Goal: Find specific page/section: Find specific page/section

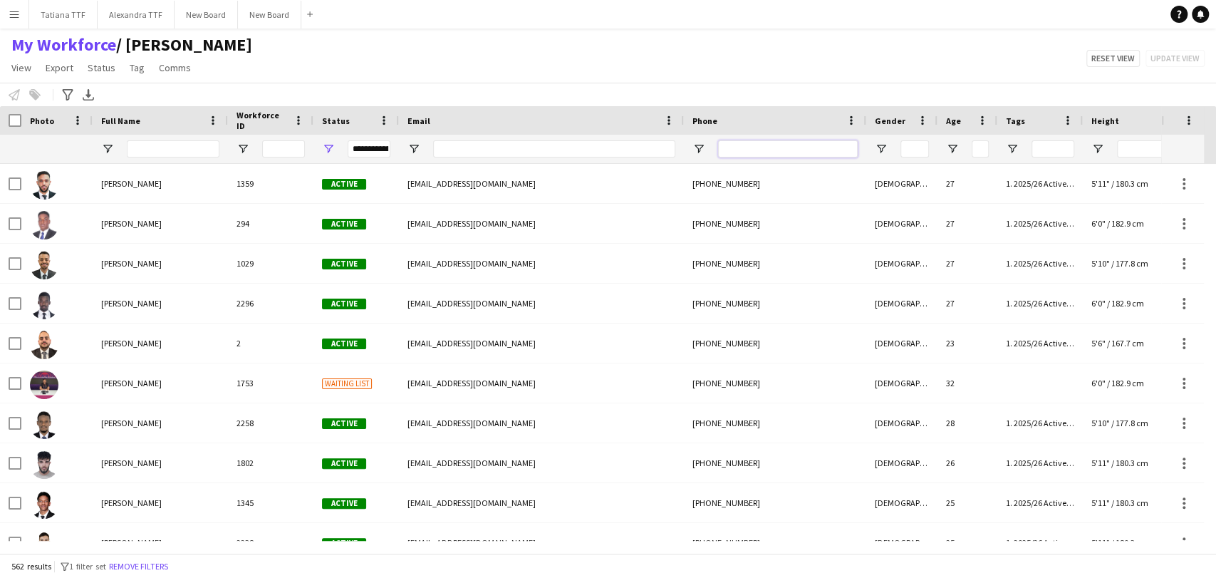
click at [757, 144] on input "Phone Filter Input" at bounding box center [788, 148] width 140 height 17
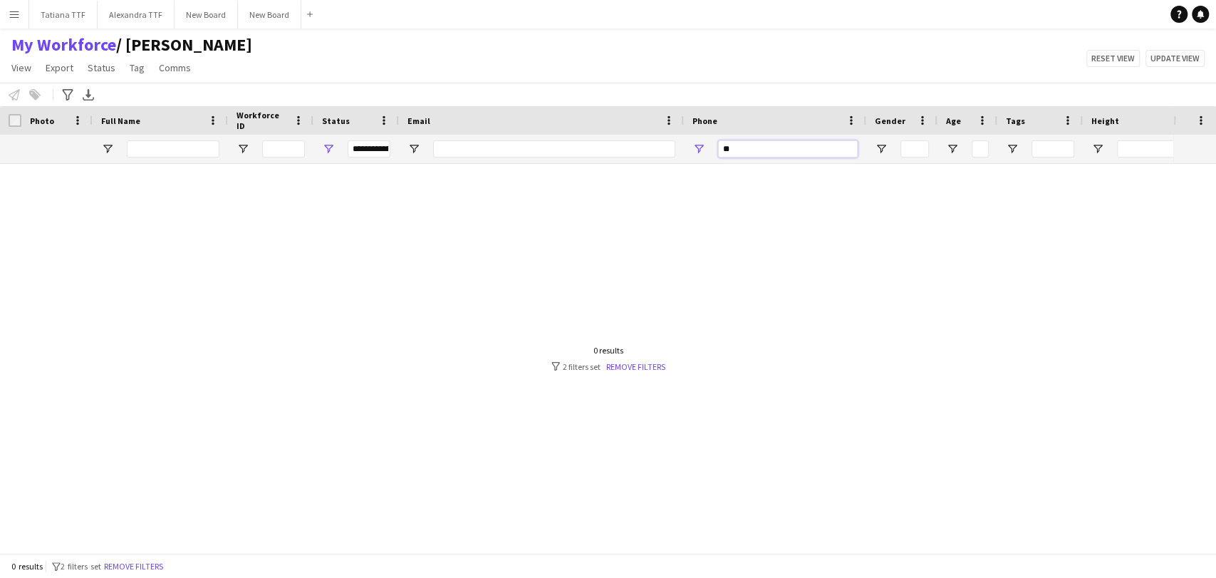
type input "*"
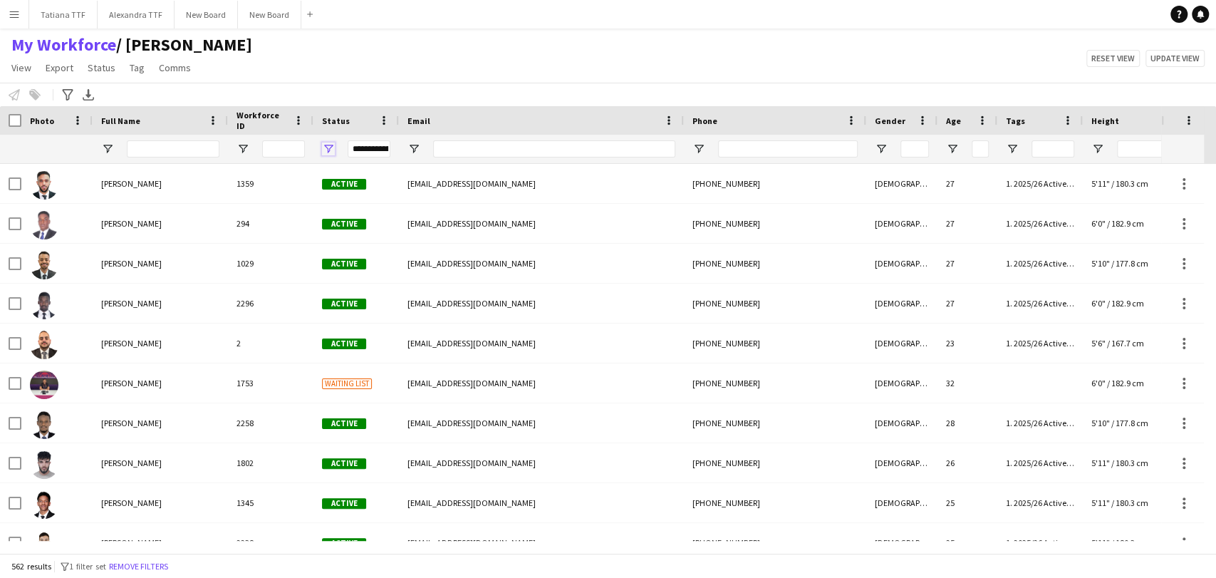
click at [331, 147] on span "Open Filter Menu" at bounding box center [328, 148] width 13 height 13
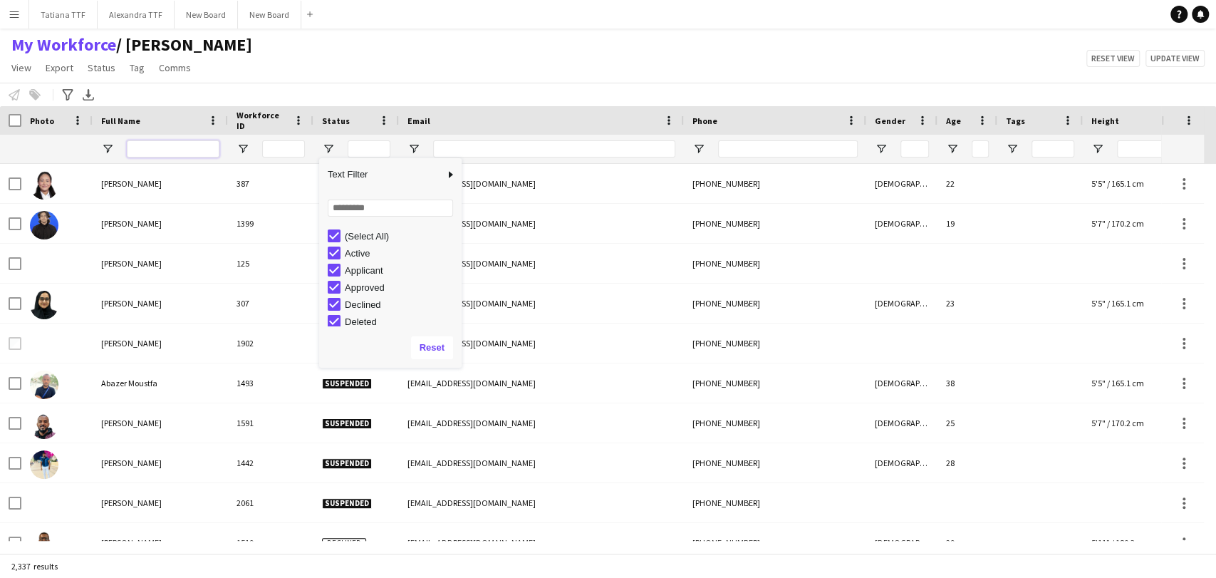
click at [191, 147] on input "Full Name Filter Input" at bounding box center [173, 148] width 93 height 17
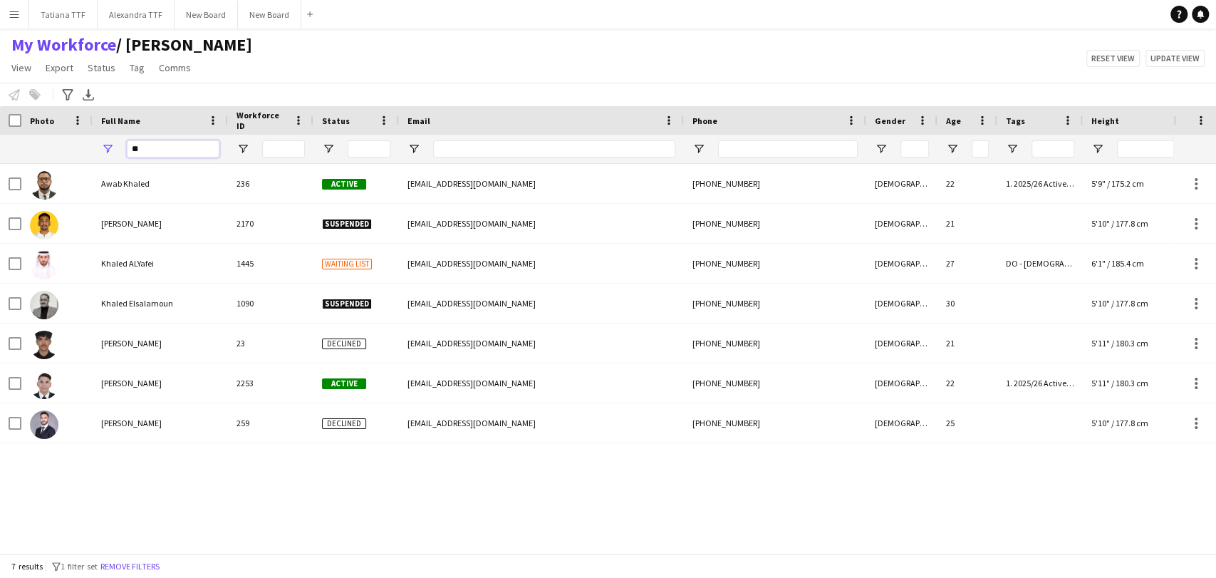
type input "*"
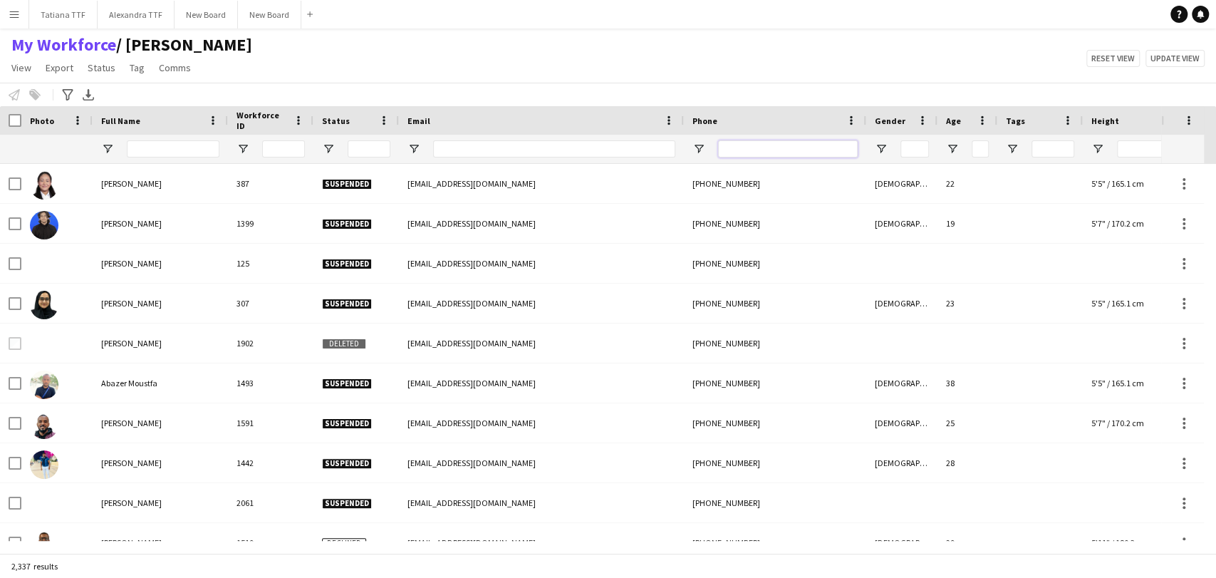
click at [810, 155] on input "Phone Filter Input" at bounding box center [788, 148] width 140 height 17
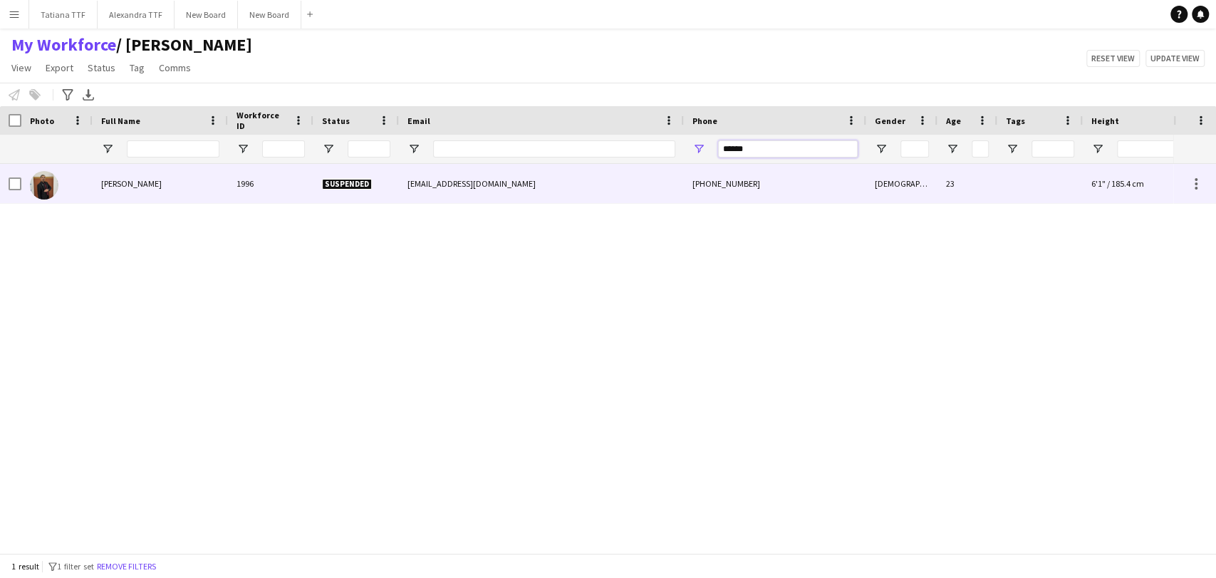
type input "******"
click at [38, 190] on img at bounding box center [44, 185] width 28 height 28
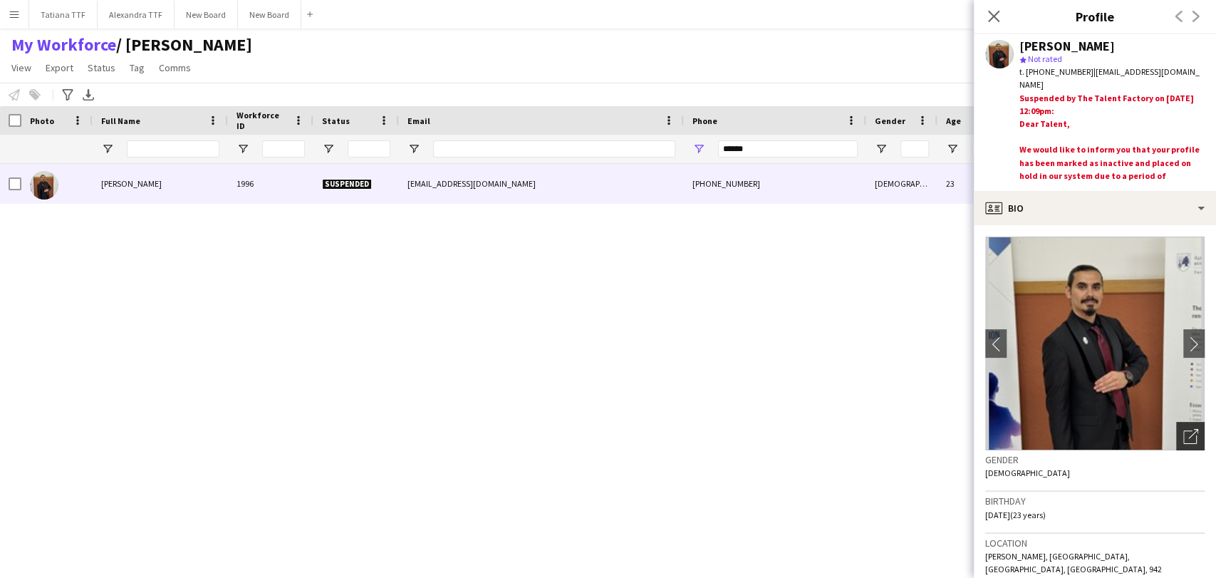
click at [1183, 439] on icon "Open photos pop-in" at bounding box center [1190, 436] width 15 height 15
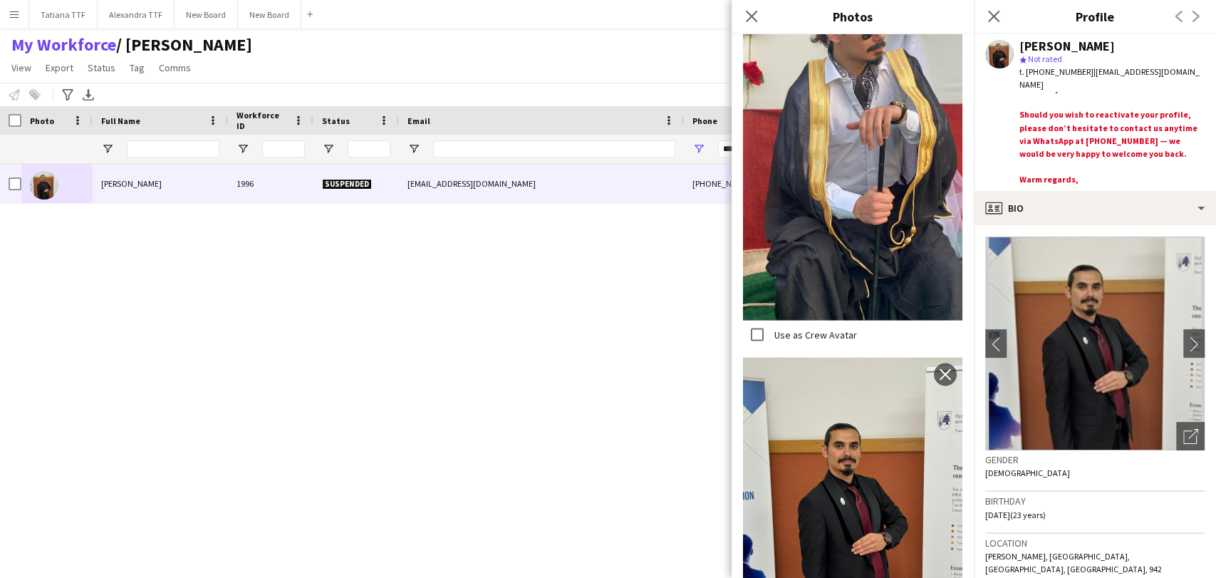
scroll to position [100, 0]
click at [1191, 108] on p "Should you wish to reactivate your profile, please don’t hesitate to contact us…" at bounding box center [1112, 134] width 185 height 52
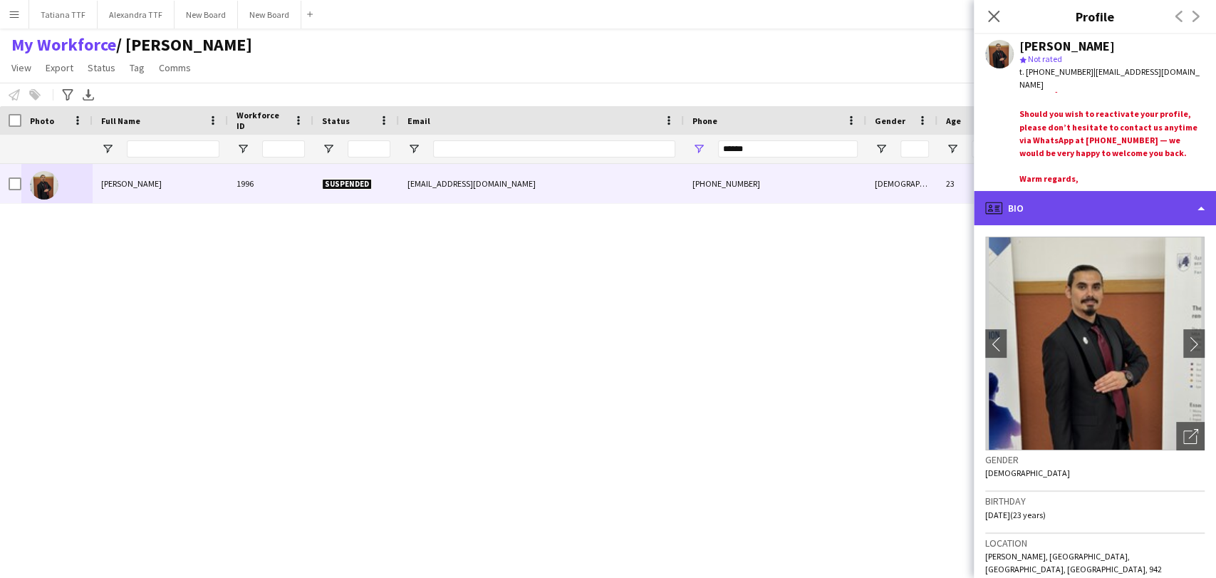
click at [1104, 207] on div "profile Bio" at bounding box center [1095, 208] width 242 height 34
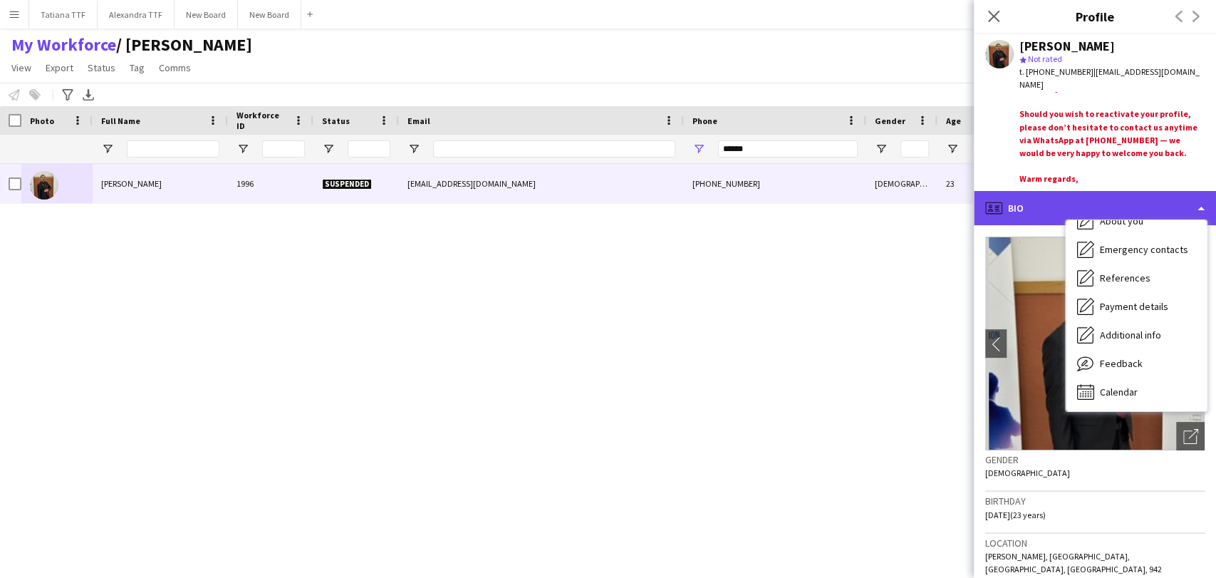
scroll to position [0, 0]
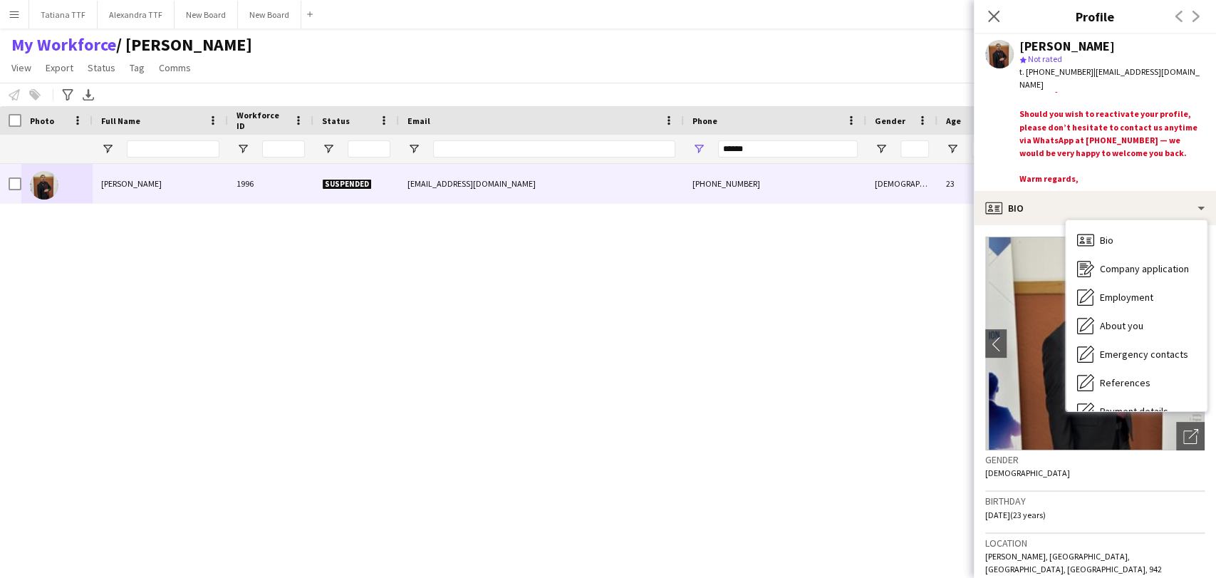
click at [816, 296] on div "[PERSON_NAME] 1996 Suspended [EMAIL_ADDRESS][DOMAIN_NAME] [PHONE_NUMBER] [DEMOG…" at bounding box center [586, 352] width 1173 height 377
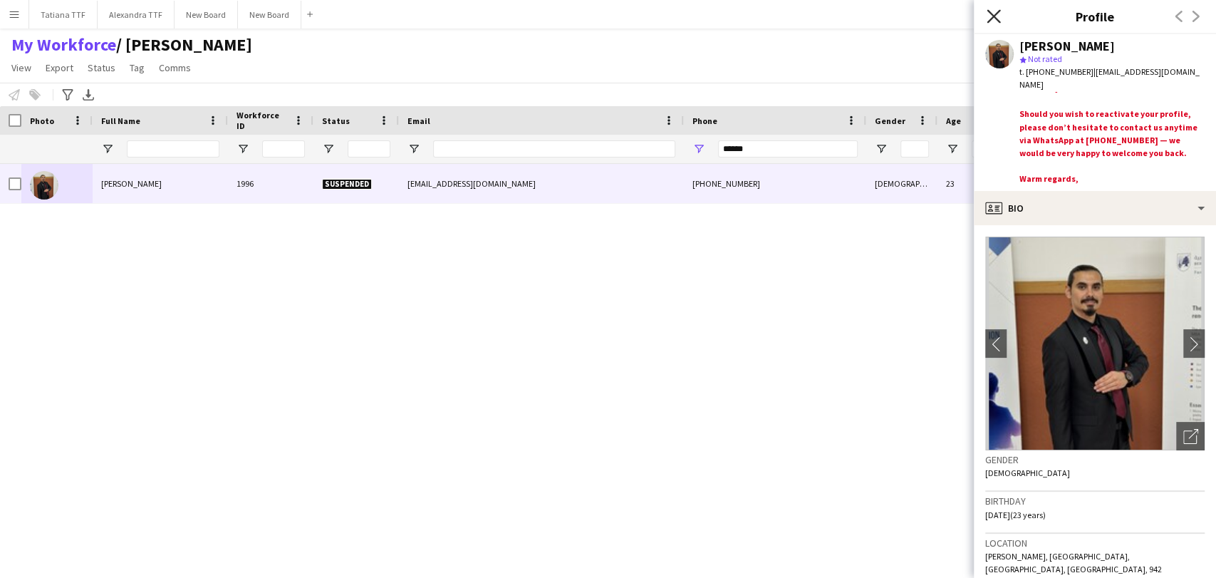
drag, startPoint x: 978, startPoint y: 27, endPoint x: 991, endPoint y: 16, distance: 17.2
click at [989, 18] on div "Close pop-in" at bounding box center [994, 16] width 40 height 33
click at [1002, 11] on app-icon "Close pop-in" at bounding box center [994, 16] width 21 height 21
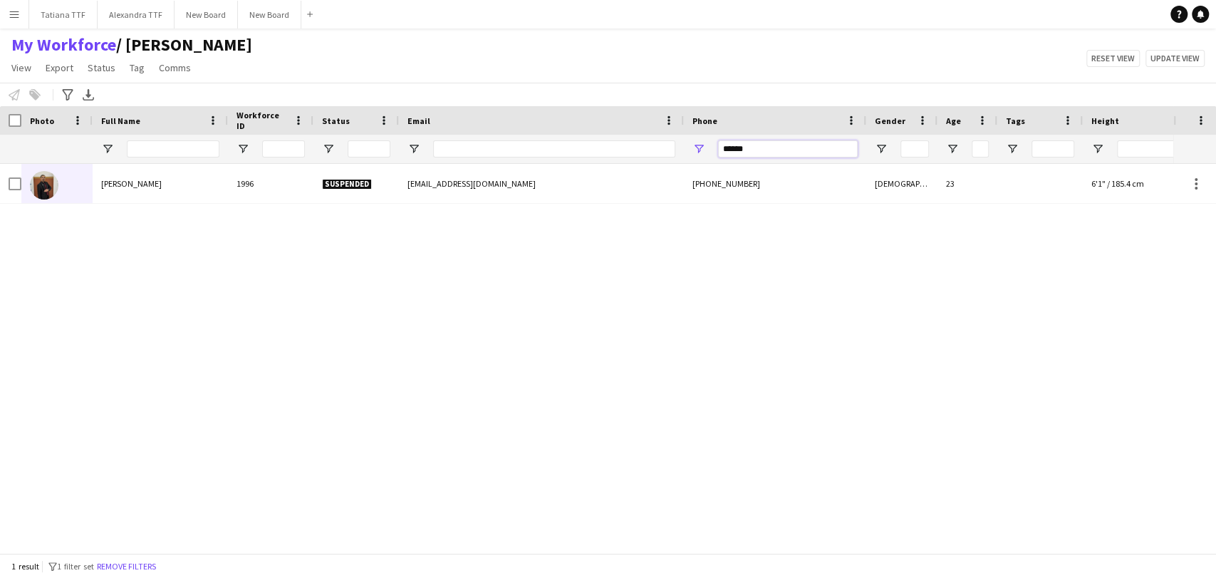
drag, startPoint x: 758, startPoint y: 145, endPoint x: 604, endPoint y: 157, distance: 154.4
click at [604, 157] on div at bounding box center [755, 149] width 1510 height 28
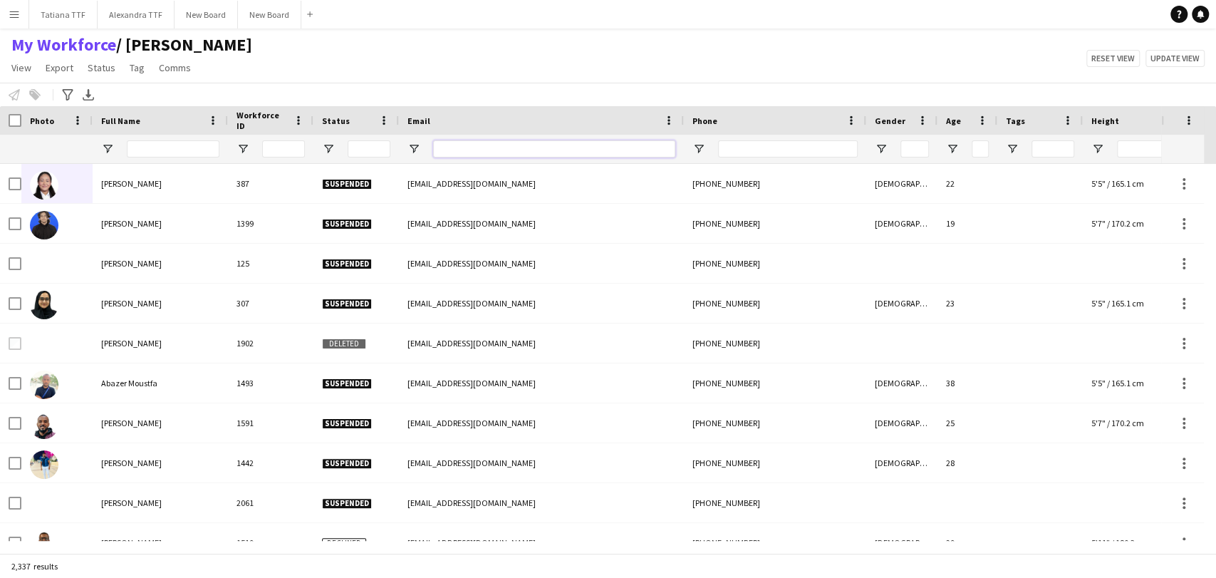
click at [497, 142] on input "Email Filter Input" at bounding box center [554, 148] width 242 height 17
paste input "**********"
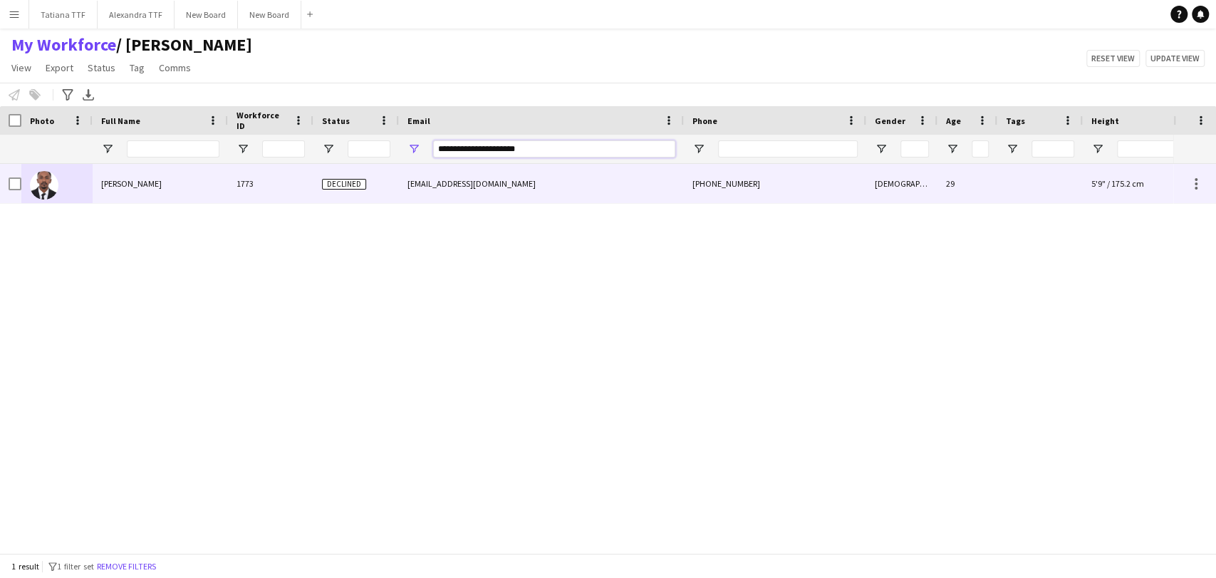
type input "**********"
click at [46, 184] on img at bounding box center [44, 185] width 28 height 28
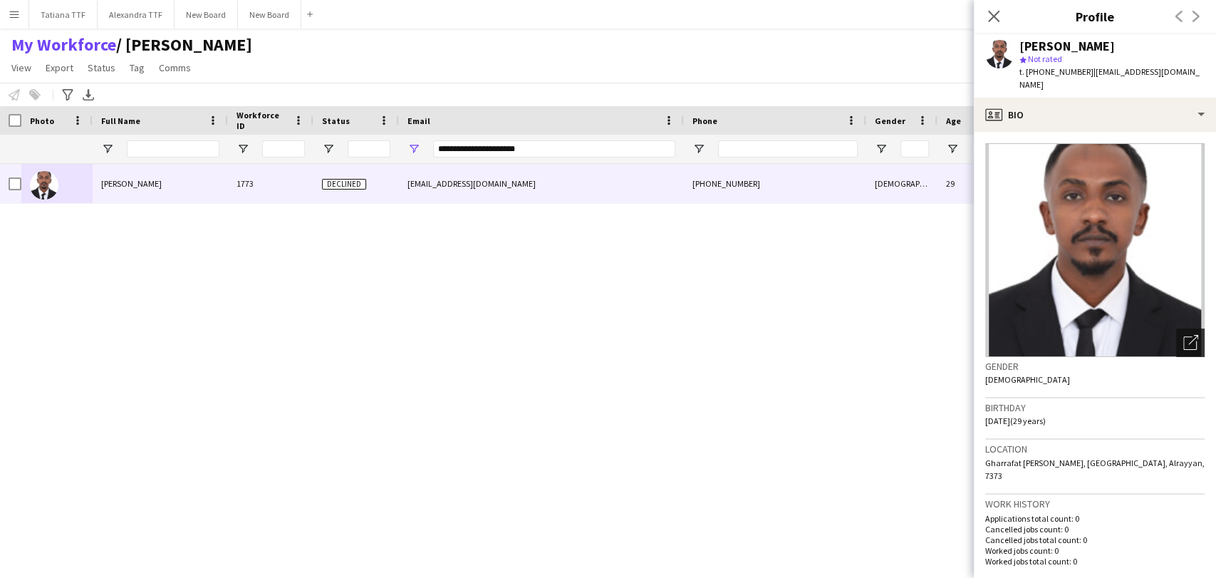
click at [1184, 336] on icon at bounding box center [1190, 343] width 14 height 14
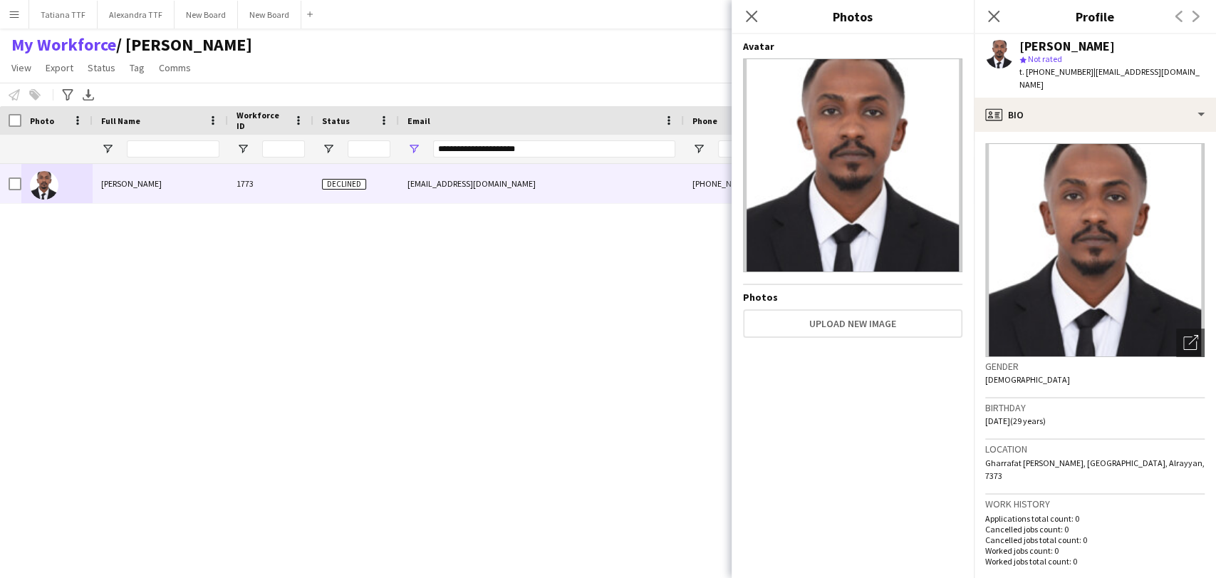
click at [452, 304] on div "[PERSON_NAME] 1773 Declined [EMAIL_ADDRESS][DOMAIN_NAME] [PHONE_NUMBER] [DEMOGR…" at bounding box center [586, 352] width 1173 height 377
click at [192, 280] on div "[PERSON_NAME] 1773 Declined [EMAIL_ADDRESS][DOMAIN_NAME] [PHONE_NUMBER] [DEMOGR…" at bounding box center [586, 352] width 1173 height 377
click at [753, 8] on app-icon "Close pop-in" at bounding box center [752, 16] width 21 height 21
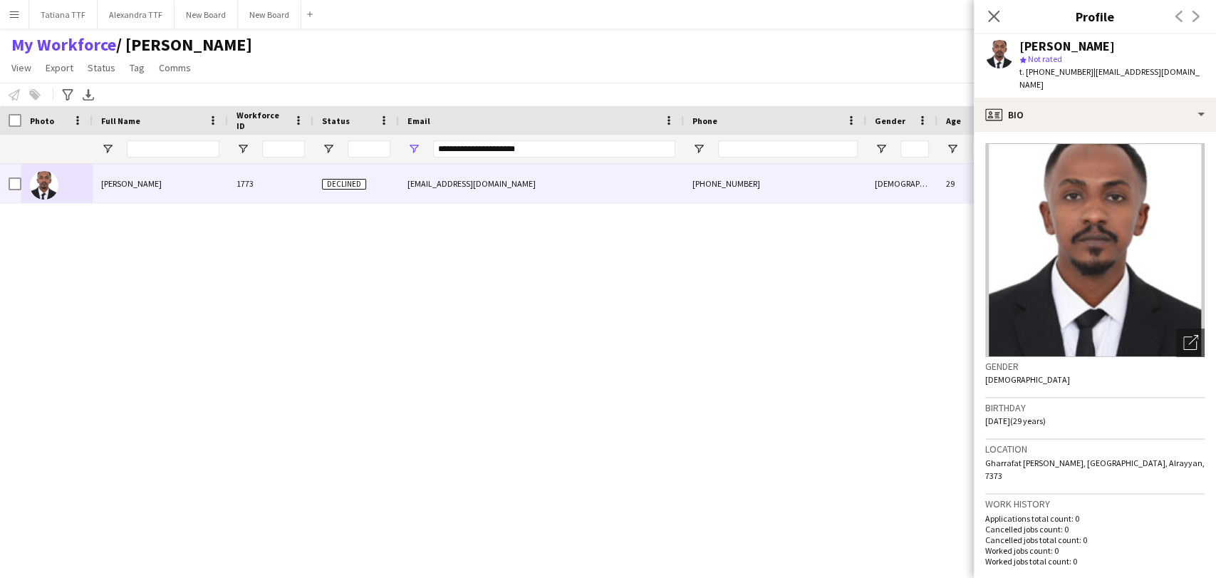
click at [978, 16] on div "Close pop-in" at bounding box center [994, 16] width 40 height 33
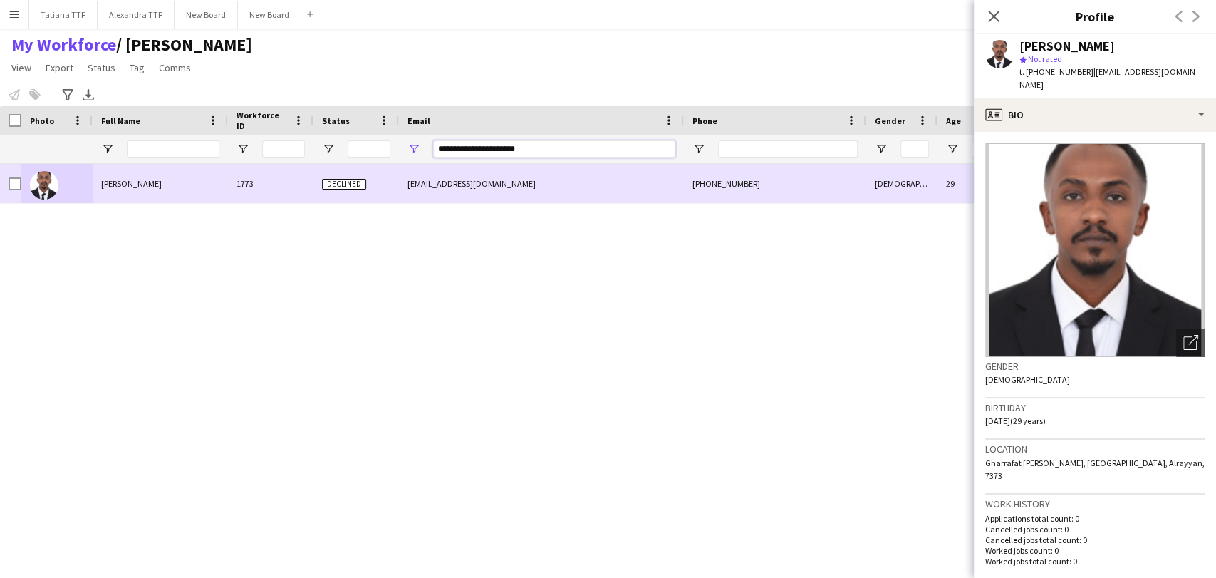
drag, startPoint x: 379, startPoint y: 170, endPoint x: 325, endPoint y: 180, distance: 54.9
click at [325, 180] on div "Workforce Details Crew Attributes Photo 29" at bounding box center [608, 329] width 1216 height 447
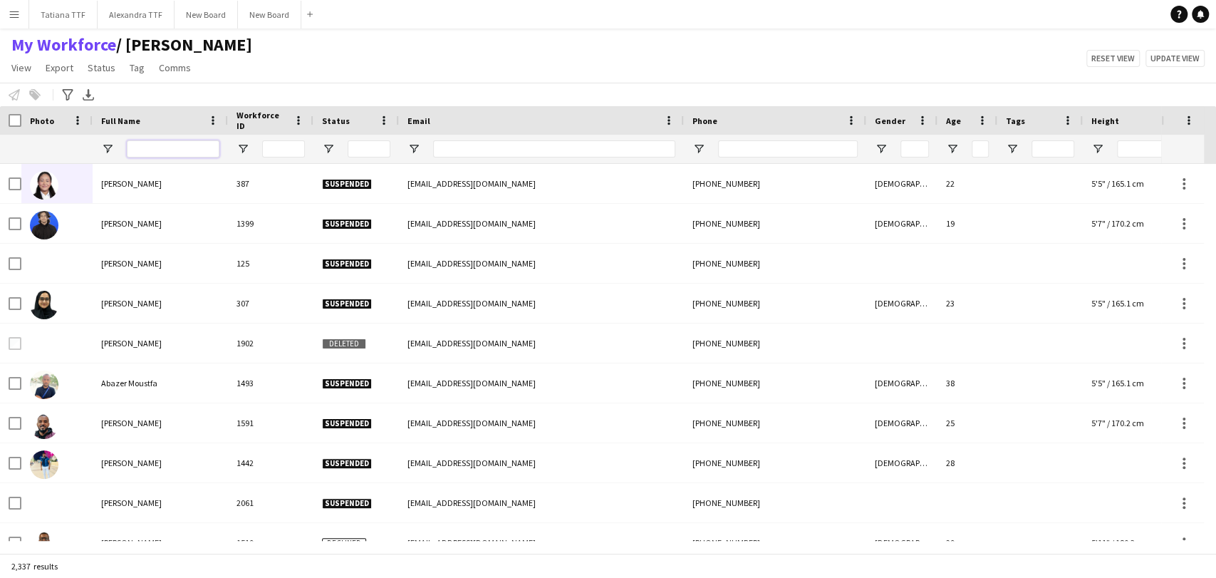
click at [183, 146] on input "Full Name Filter Input" at bounding box center [173, 148] width 93 height 17
type input "*"
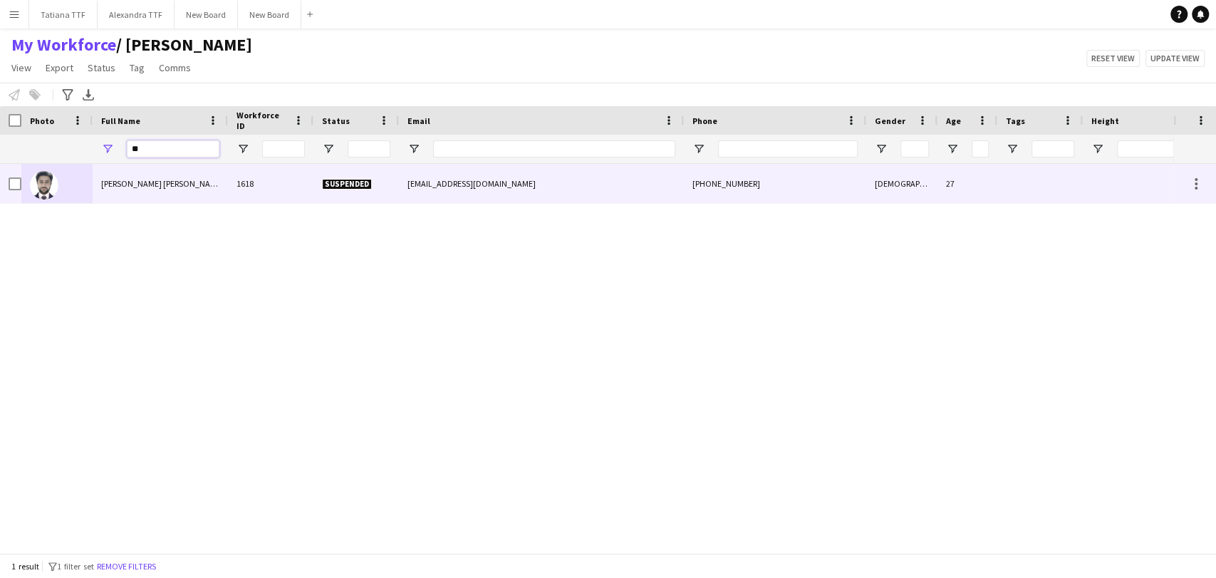
type input "*"
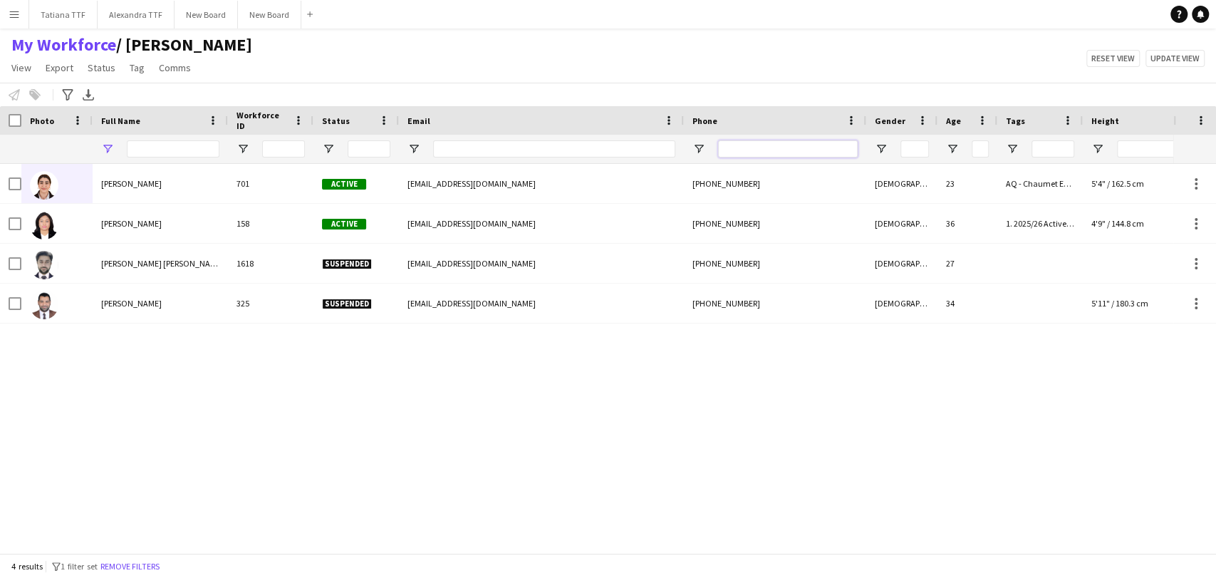
click at [793, 152] on input "Phone Filter Input" at bounding box center [788, 148] width 140 height 17
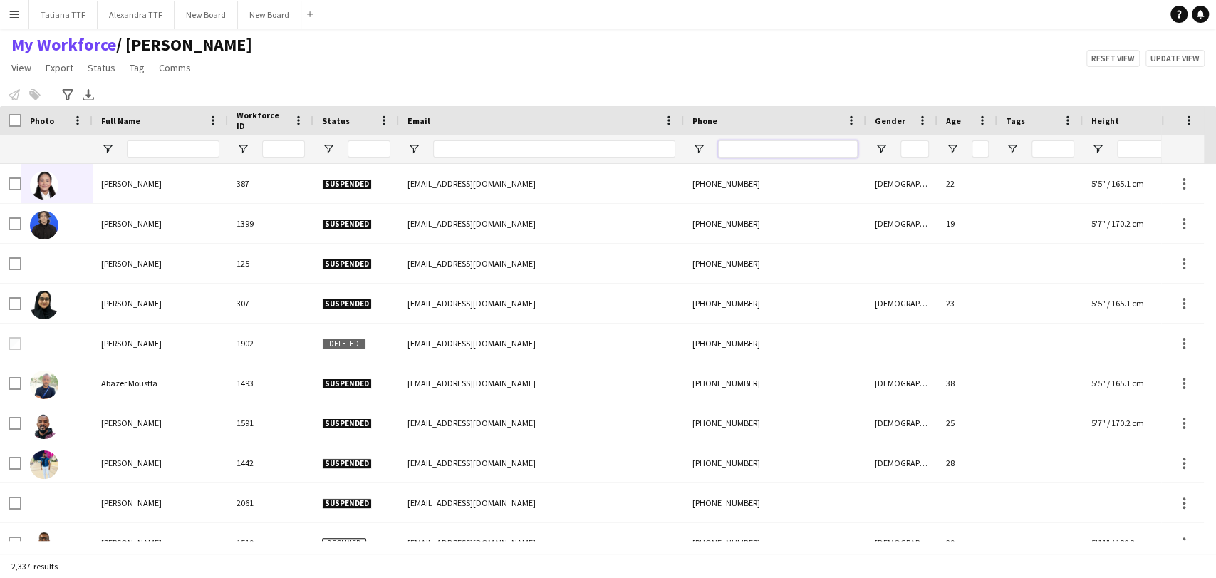
paste input "**********"
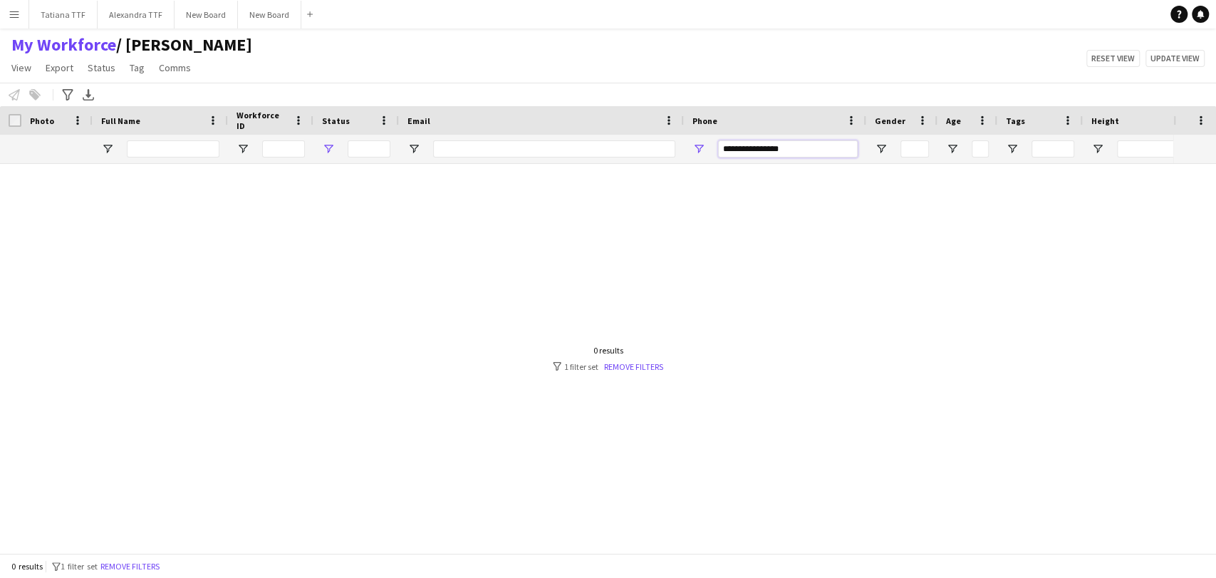
type input "**********"
click at [326, 147] on span "Open Filter Menu" at bounding box center [328, 148] width 13 height 13
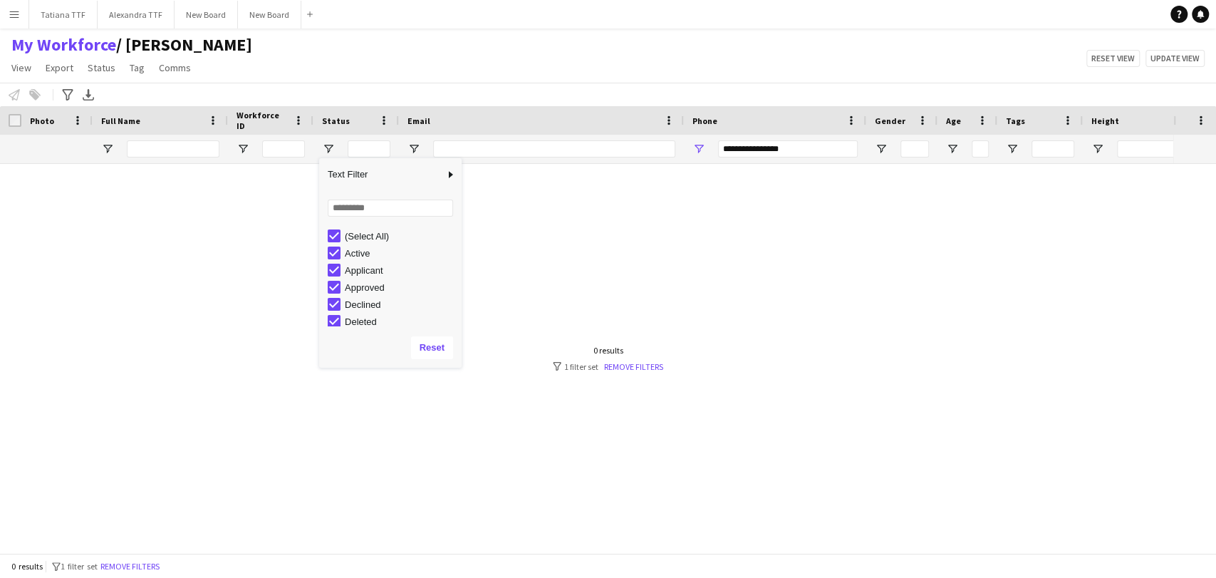
click at [616, 279] on div at bounding box center [586, 352] width 1173 height 377
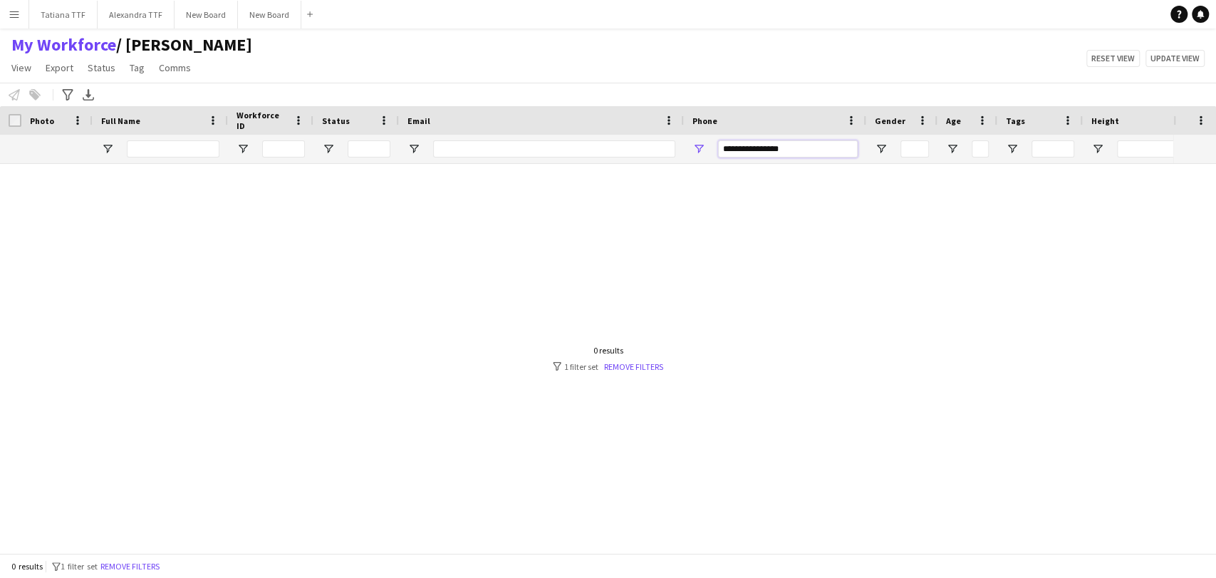
drag, startPoint x: 808, startPoint y: 151, endPoint x: 447, endPoint y: 163, distance: 361.4
click at [502, 171] on div "Workforce Details Crew Attributes Photo" at bounding box center [608, 329] width 1216 height 447
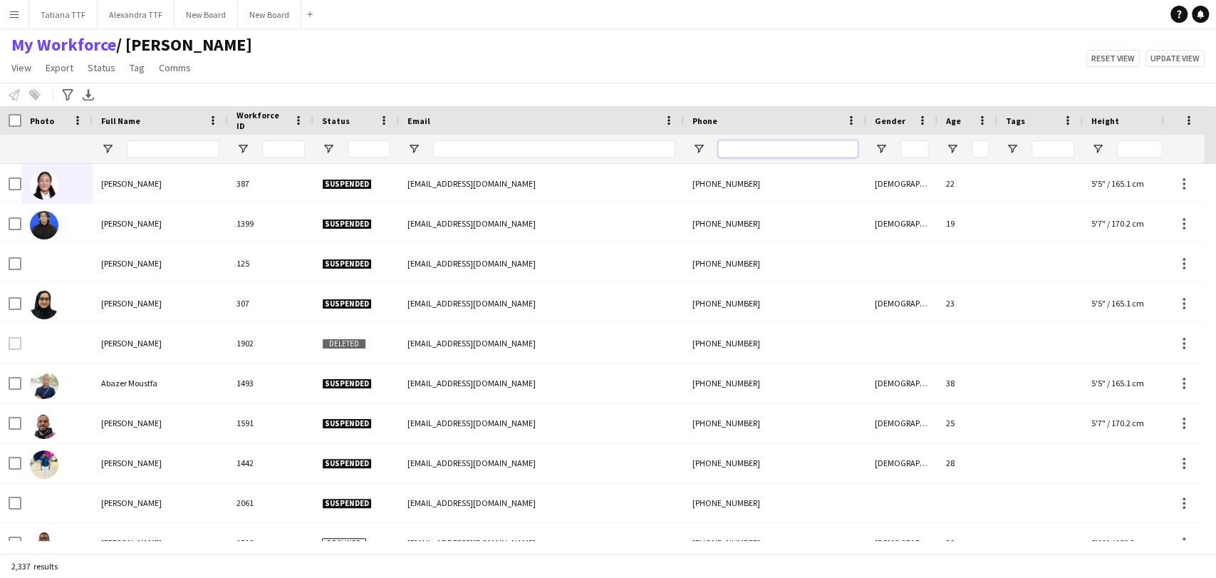
click at [787, 150] on input "Phone Filter Input" at bounding box center [788, 148] width 140 height 17
paste input "*********"
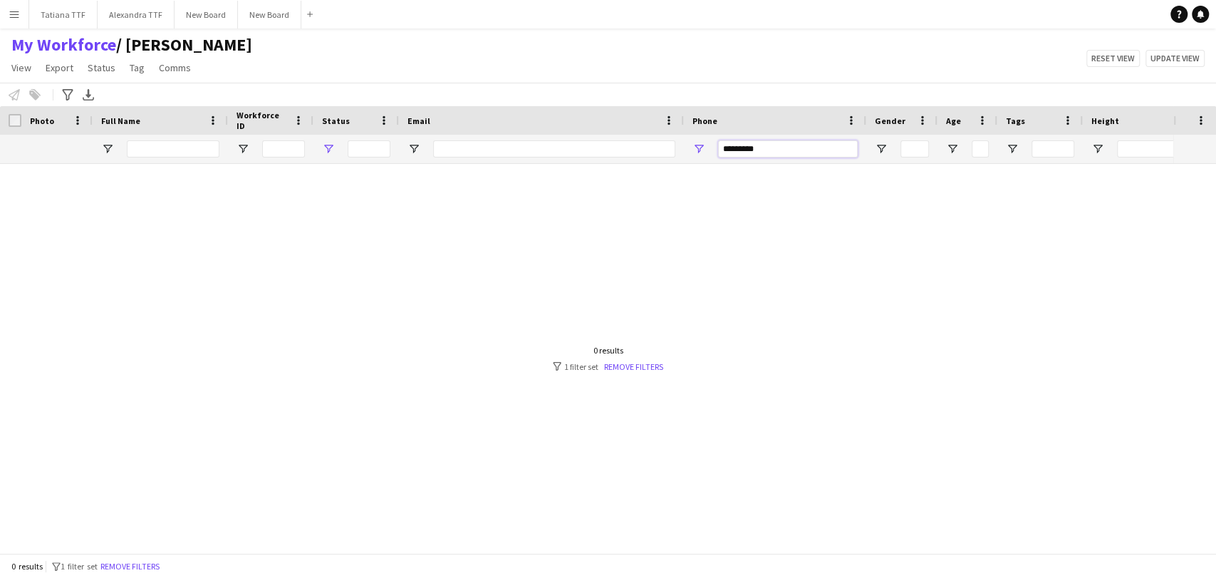
type input "*********"
click at [332, 144] on span "Open Filter Menu" at bounding box center [328, 148] width 13 height 13
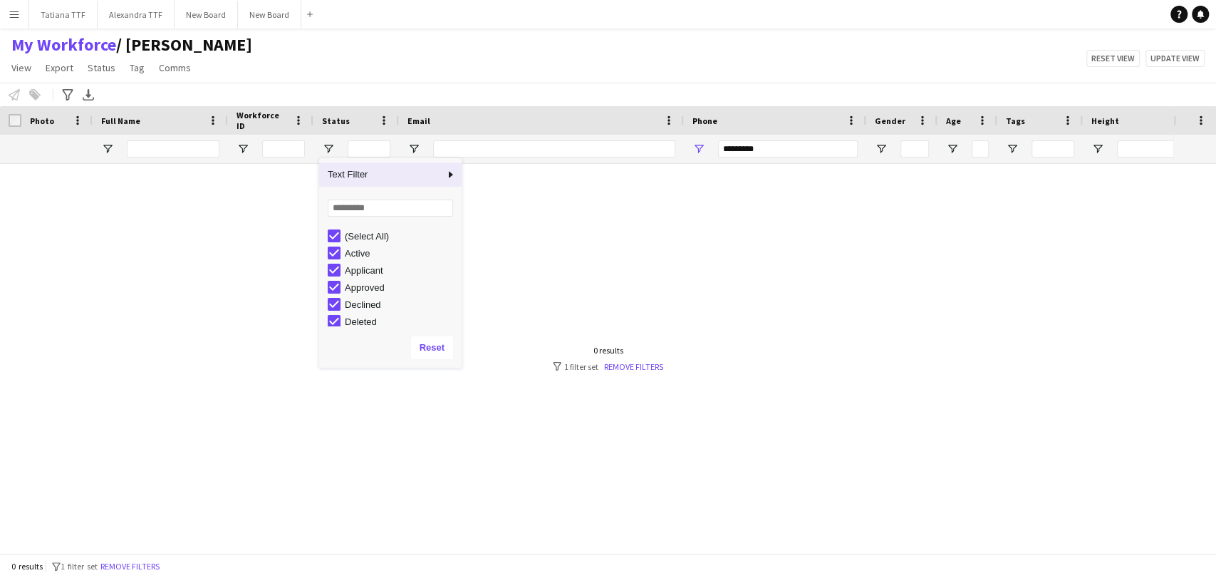
click at [684, 317] on div at bounding box center [586, 352] width 1173 height 377
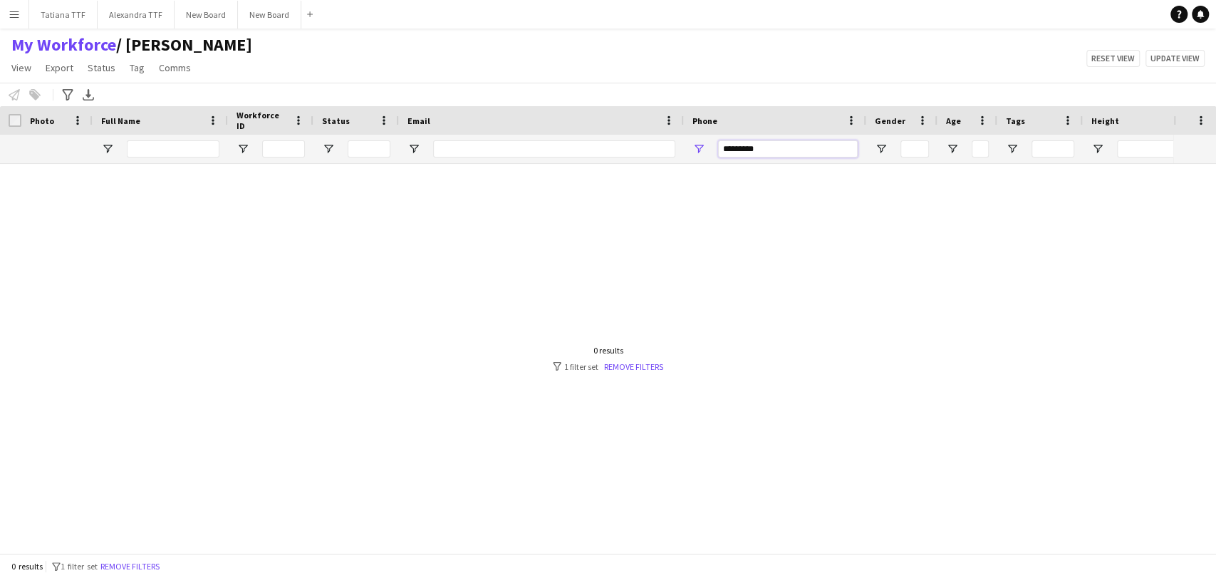
drag, startPoint x: 762, startPoint y: 144, endPoint x: 536, endPoint y: 150, distance: 226.6
click at [589, 168] on div "Workforce Details Crew Attributes Photo" at bounding box center [608, 329] width 1216 height 447
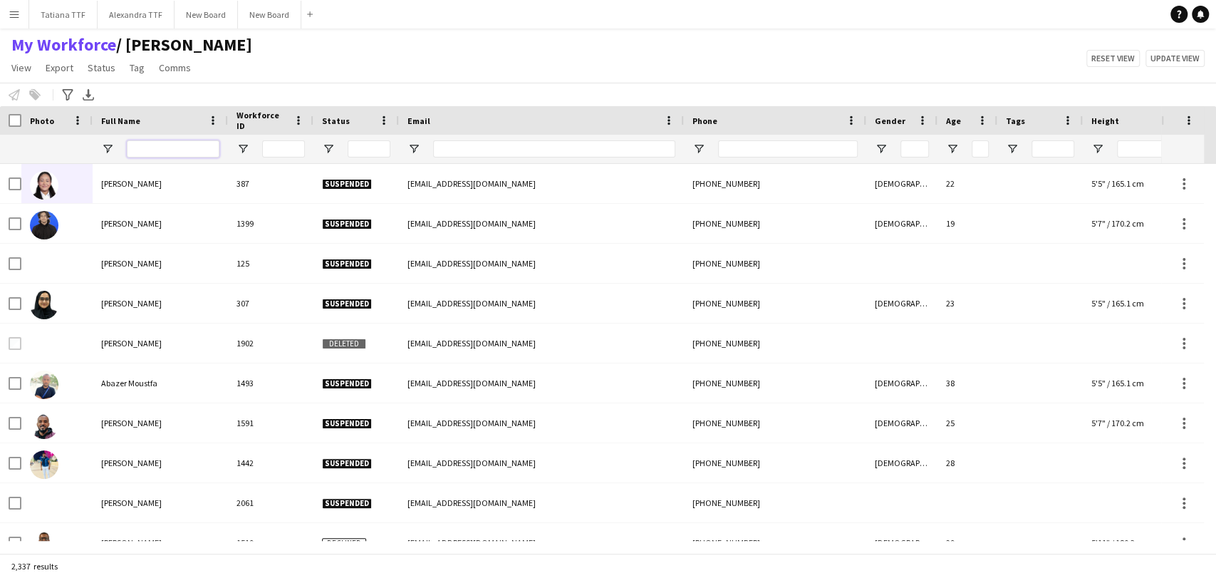
click at [167, 142] on input "Full Name Filter Input" at bounding box center [173, 148] width 93 height 17
paste input "**********"
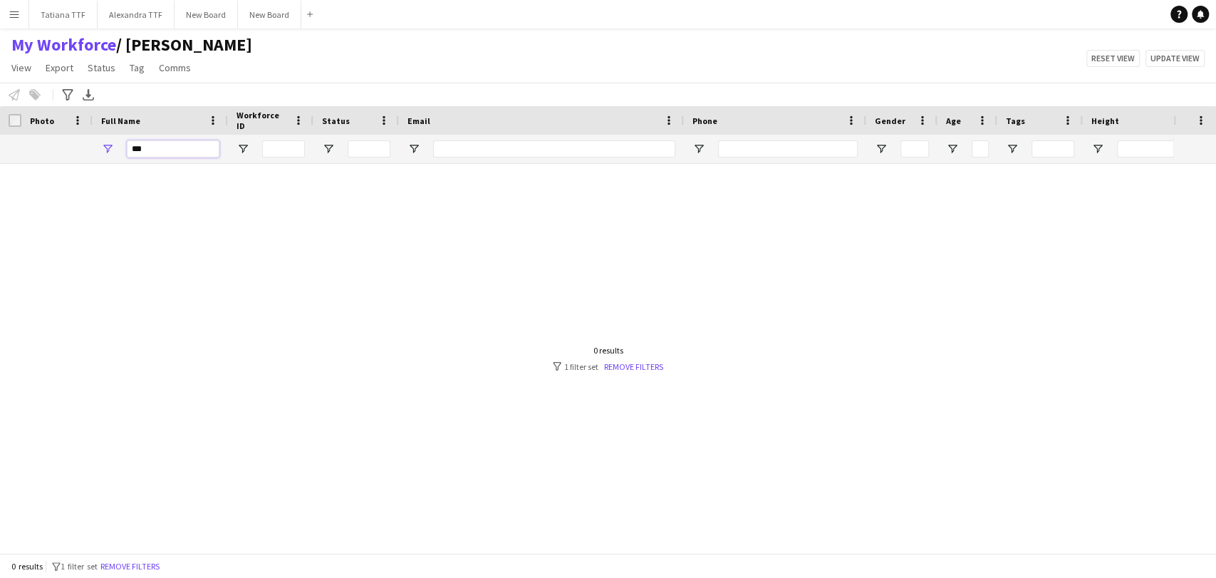
type input "*"
